Goal: Task Accomplishment & Management: Manage account settings

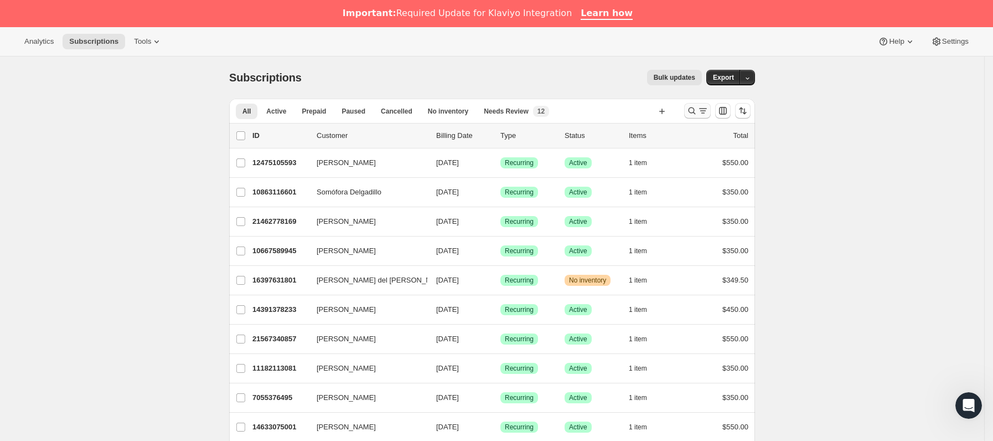
click at [710, 104] on button "Buscar y filtrar resultados" at bounding box center [697, 110] width 27 height 15
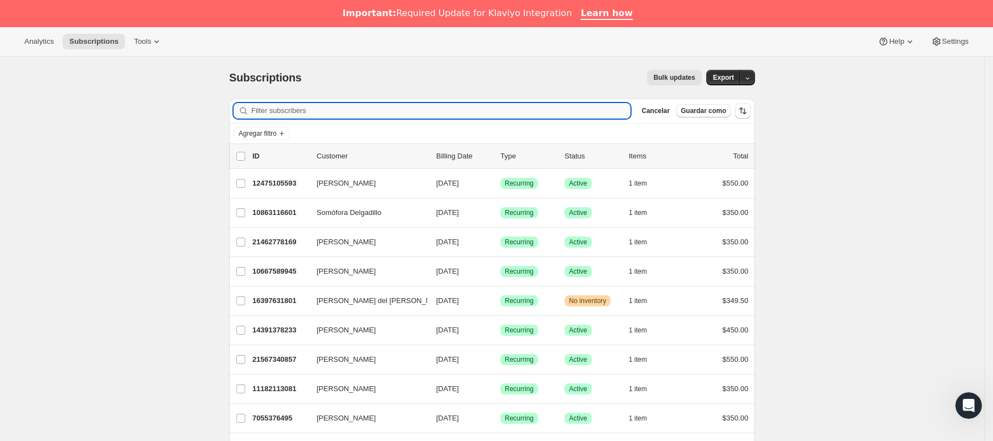
paste input "[EMAIL_ADDRESS][DOMAIN_NAME]"
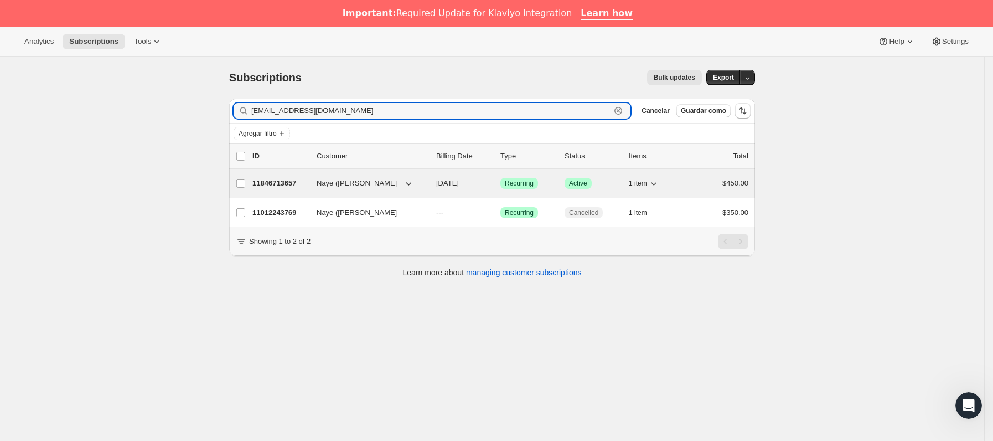
type input "[EMAIL_ADDRESS][DOMAIN_NAME]"
click at [308, 182] on p "11846713657" at bounding box center [279, 183] width 55 height 11
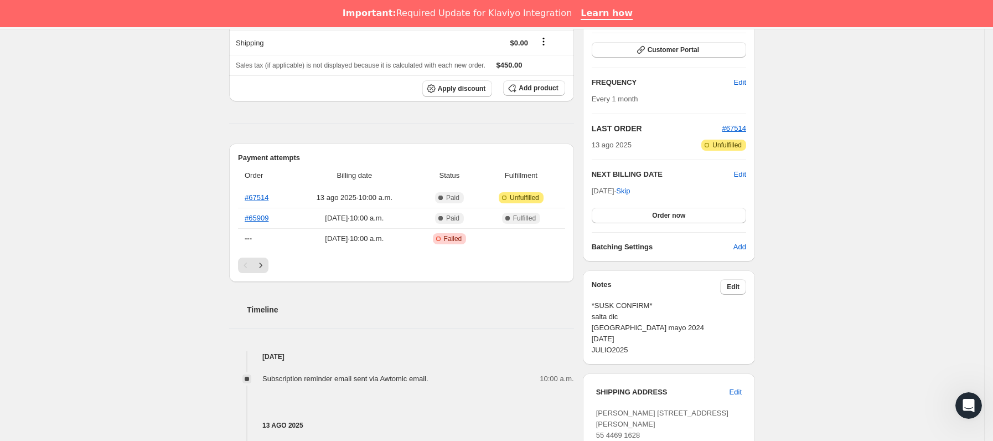
scroll to position [166, 0]
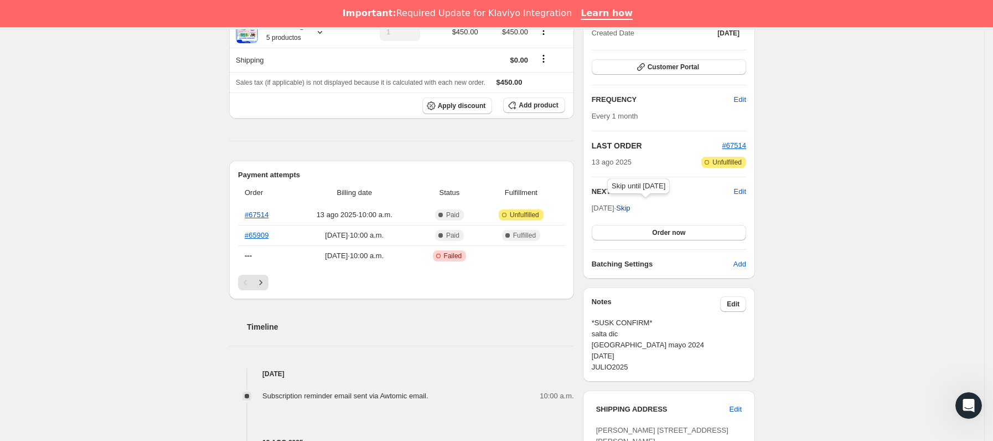
click at [630, 210] on span "Skip" at bounding box center [623, 208] width 14 height 11
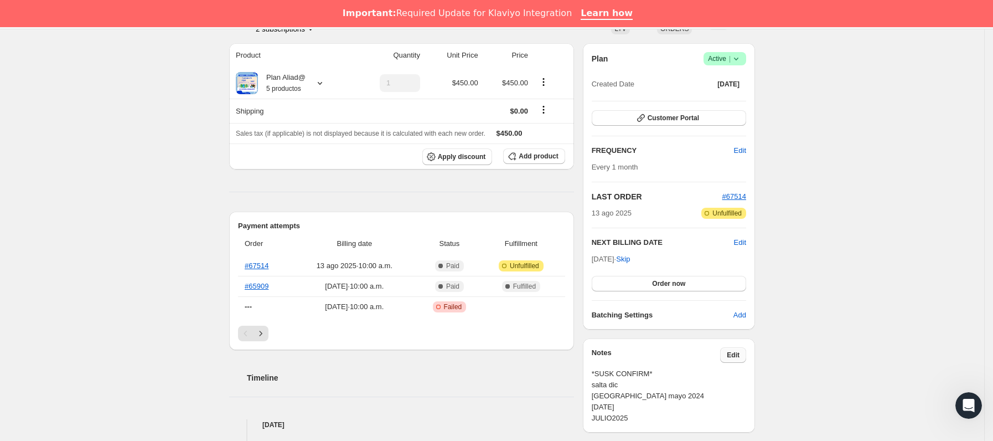
click at [731, 355] on span "Edit" at bounding box center [733, 354] width 13 height 9
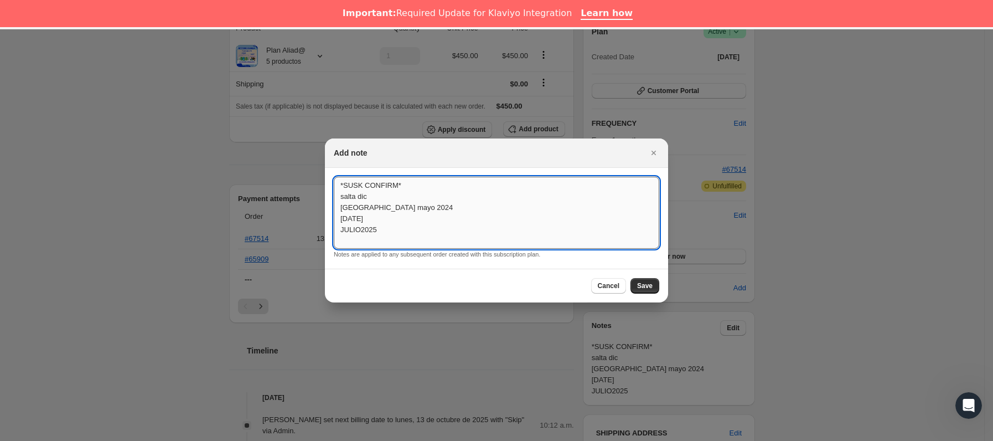
click at [361, 229] on textarea "*SUSK CONFIRM* salta dic [GEOGRAPHIC_DATA] mayo 2024 [DATE] JULIO2025" at bounding box center [496, 213] width 325 height 72
type textarea "*SUSK CONFIRM* salta dic [GEOGRAPHIC_DATA] mayo 2024 [DATE] [PERSON_NAME], [DAT…"
click at [643, 293] on button "Save" at bounding box center [644, 285] width 29 height 15
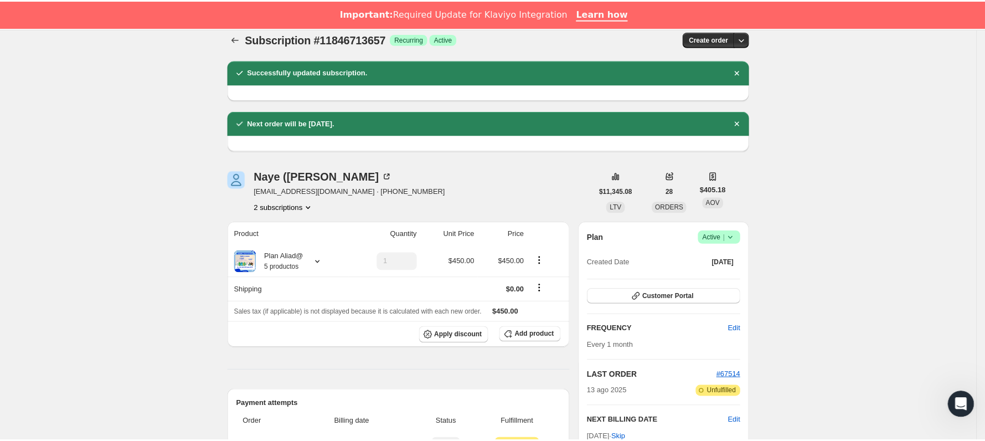
scroll to position [0, 0]
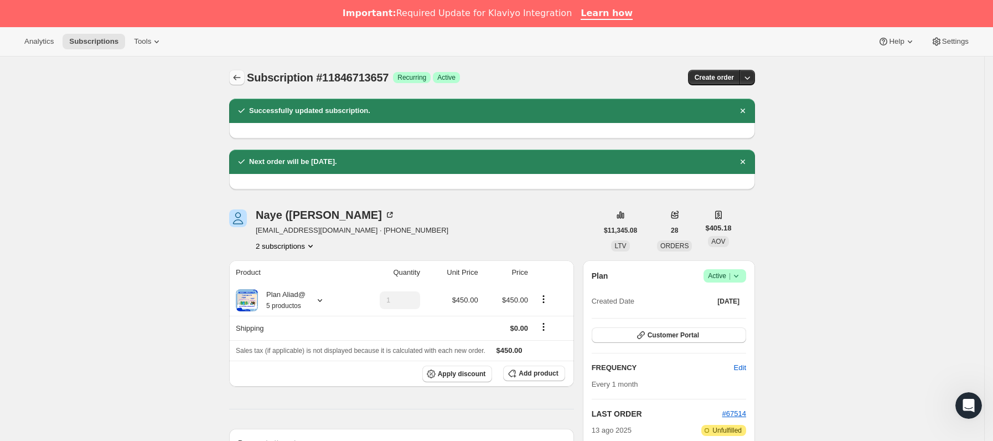
click at [241, 75] on icon "Subscriptions" at bounding box center [236, 77] width 11 height 11
